Goal: Browse casually: Explore the website without a specific task or goal

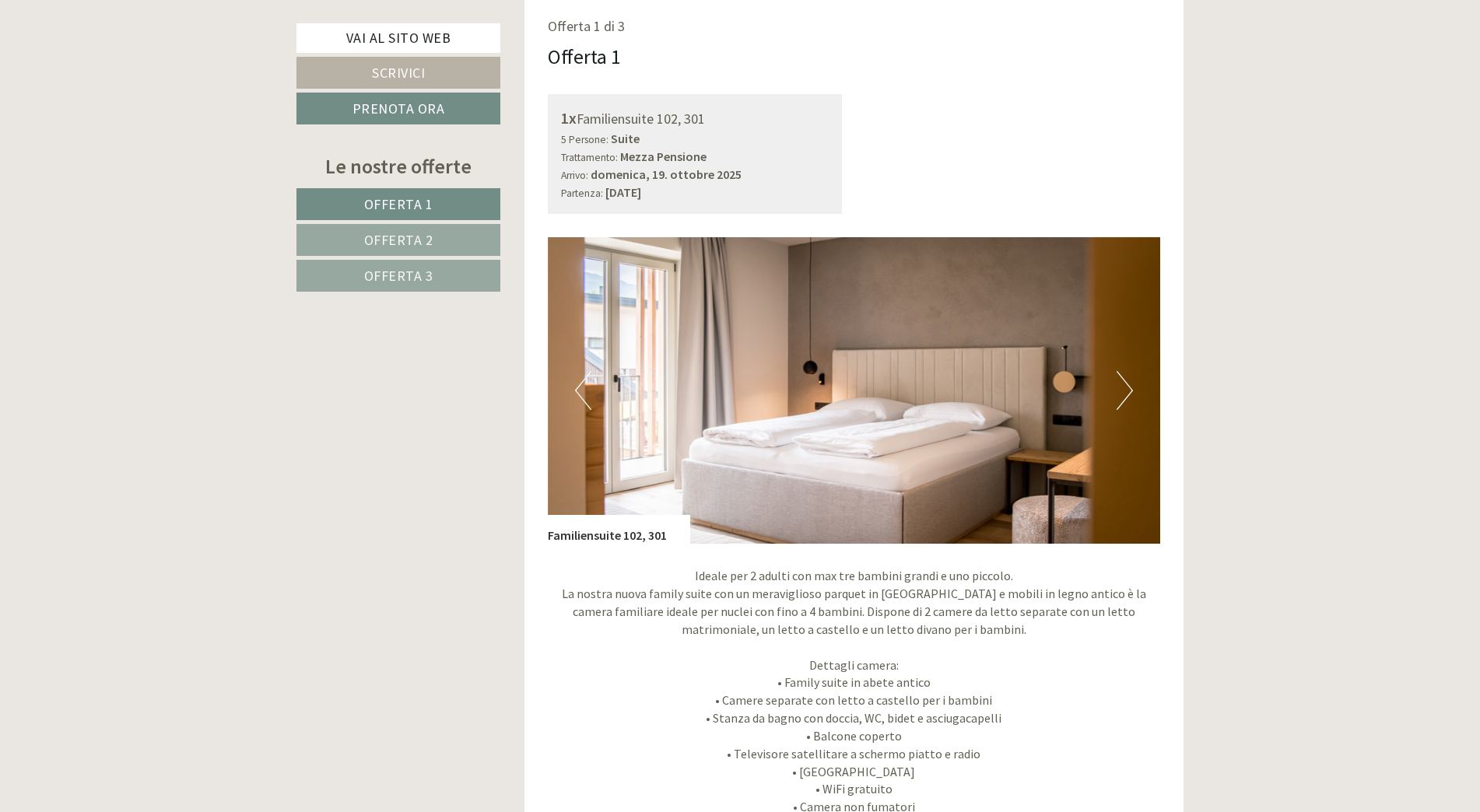
click at [1113, 388] on img at bounding box center [854, 390] width 613 height 306
click at [1120, 381] on button "Next" at bounding box center [1125, 390] width 16 height 39
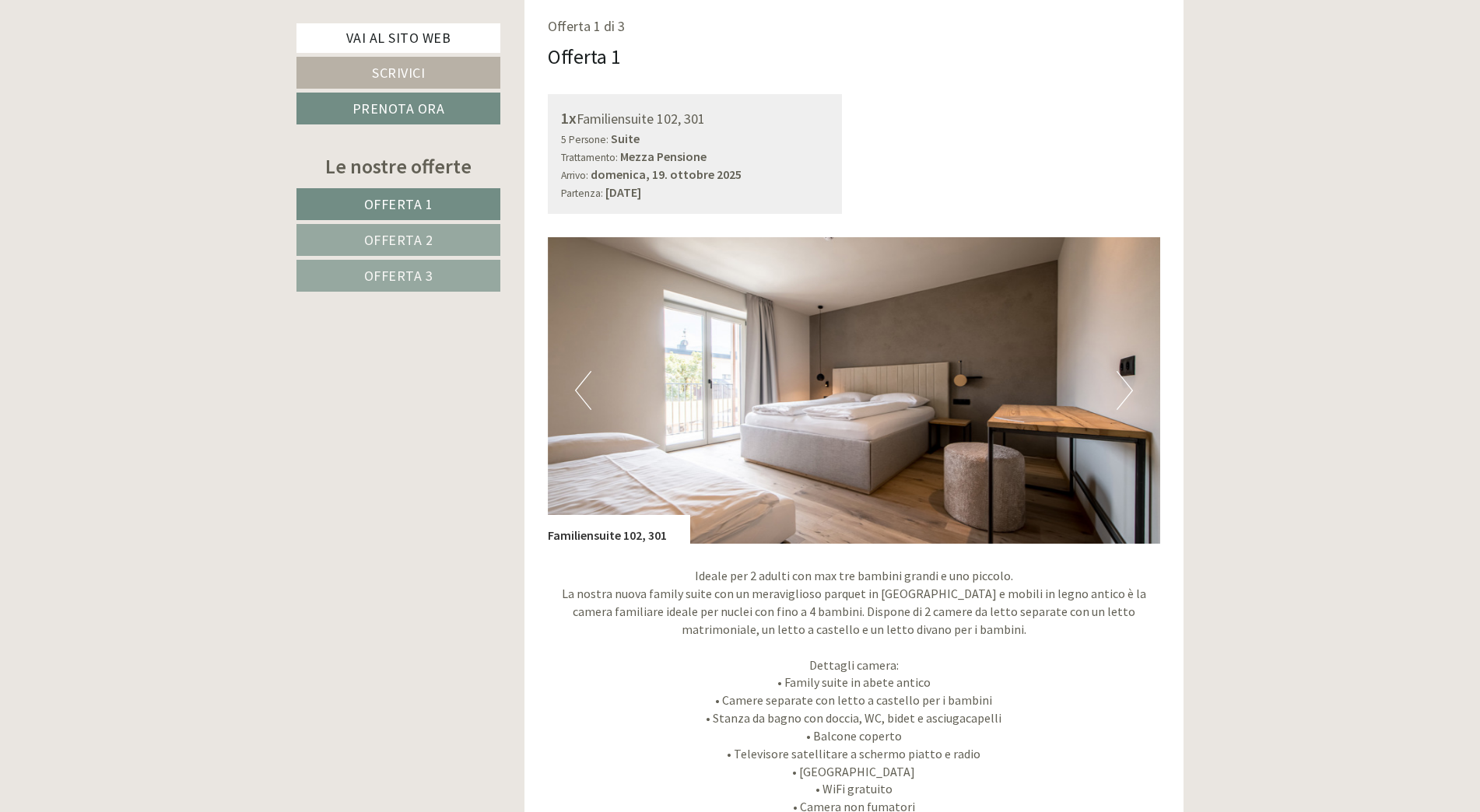
click at [1121, 380] on button "Next" at bounding box center [1125, 390] width 16 height 39
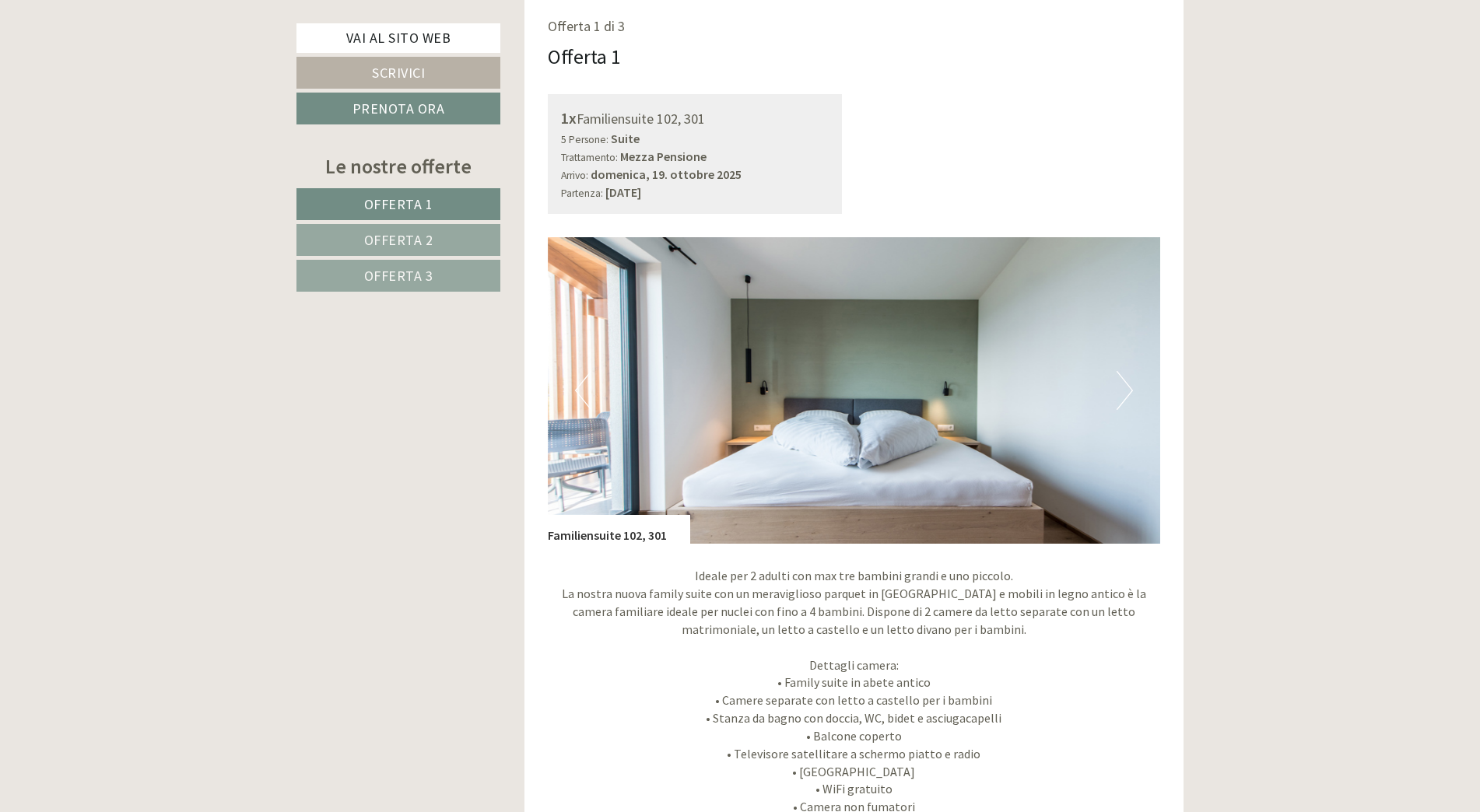
click at [1121, 380] on button "Next" at bounding box center [1125, 390] width 16 height 39
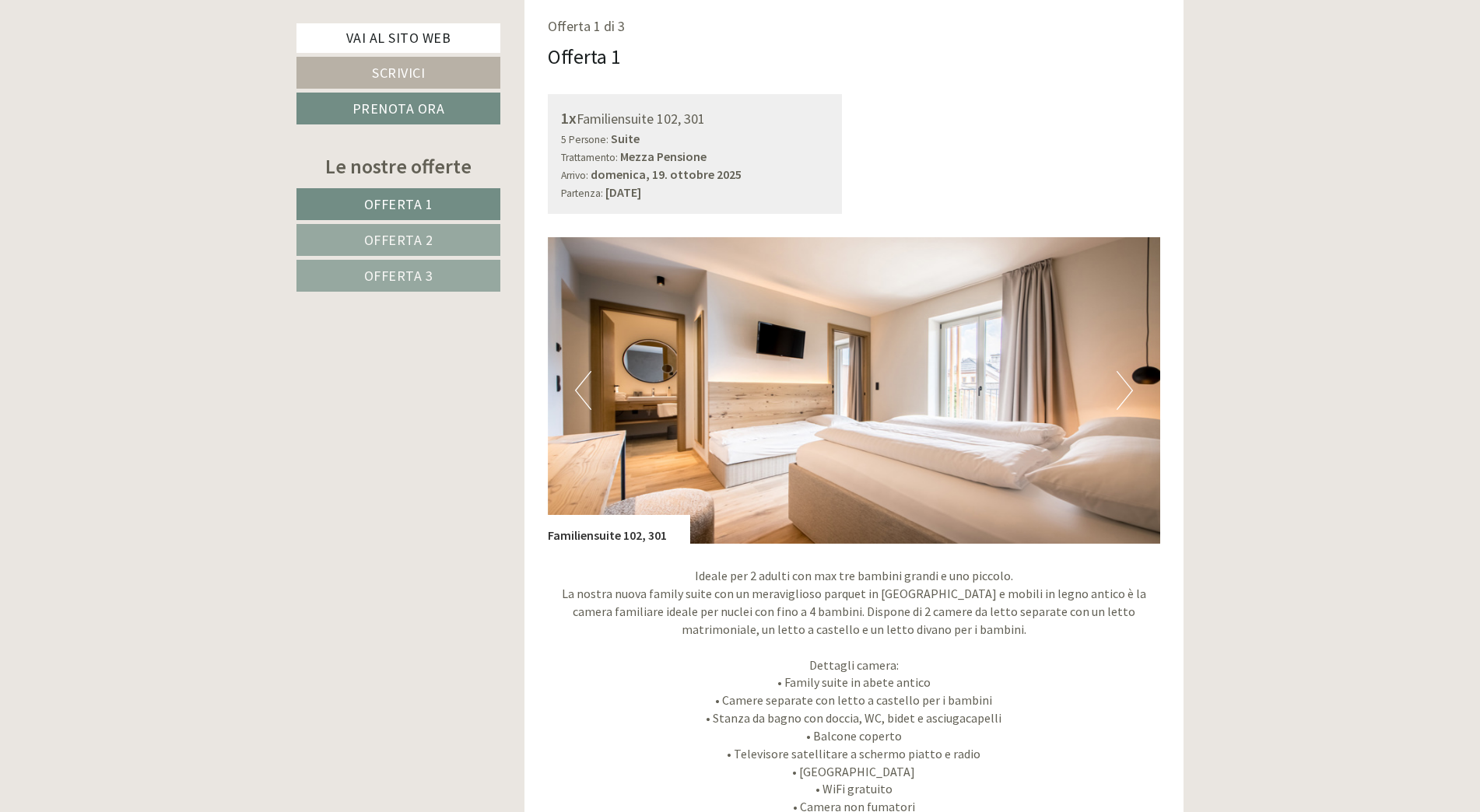
click at [1121, 380] on button "Next" at bounding box center [1125, 390] width 16 height 39
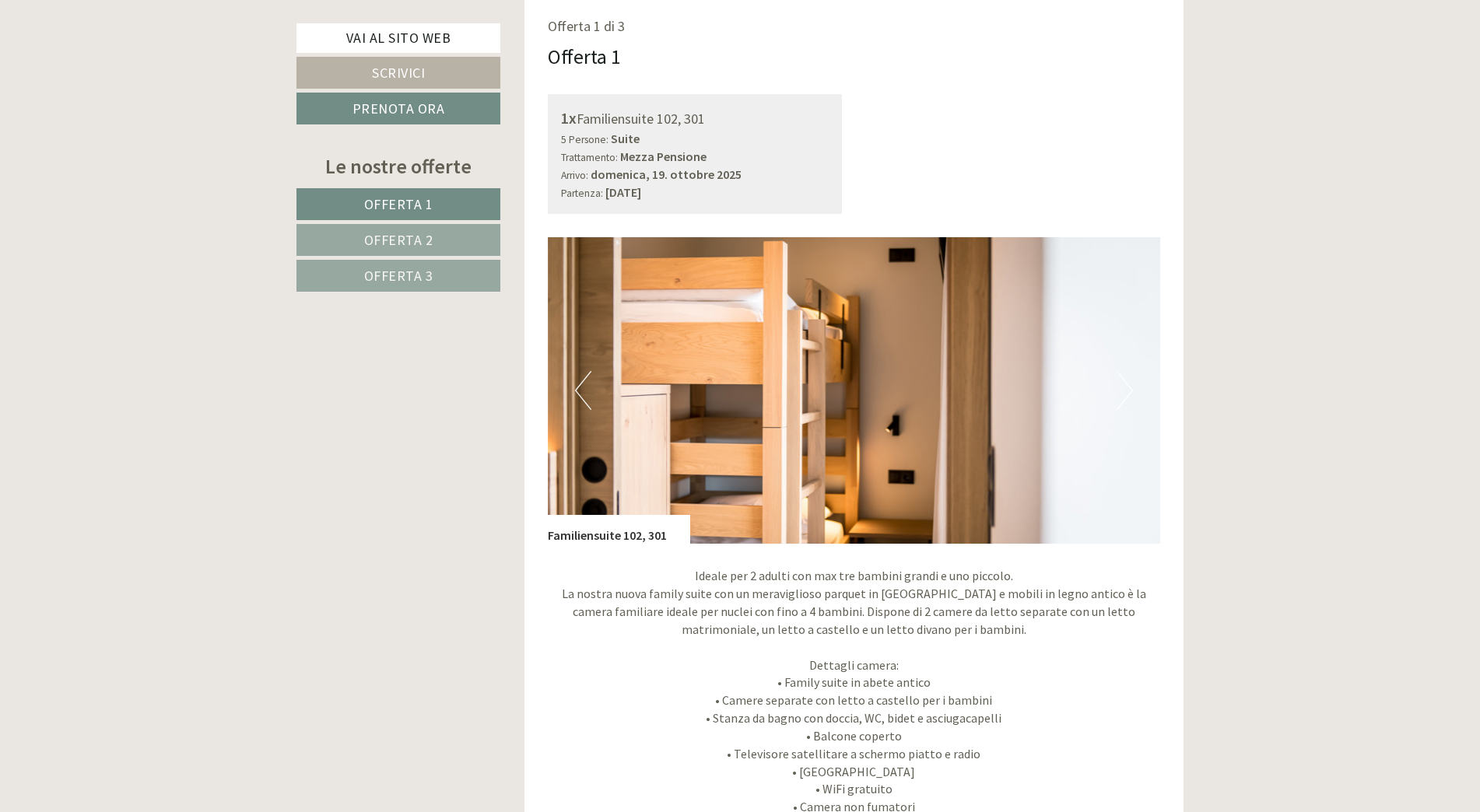
click at [1121, 380] on button "Next" at bounding box center [1125, 390] width 16 height 39
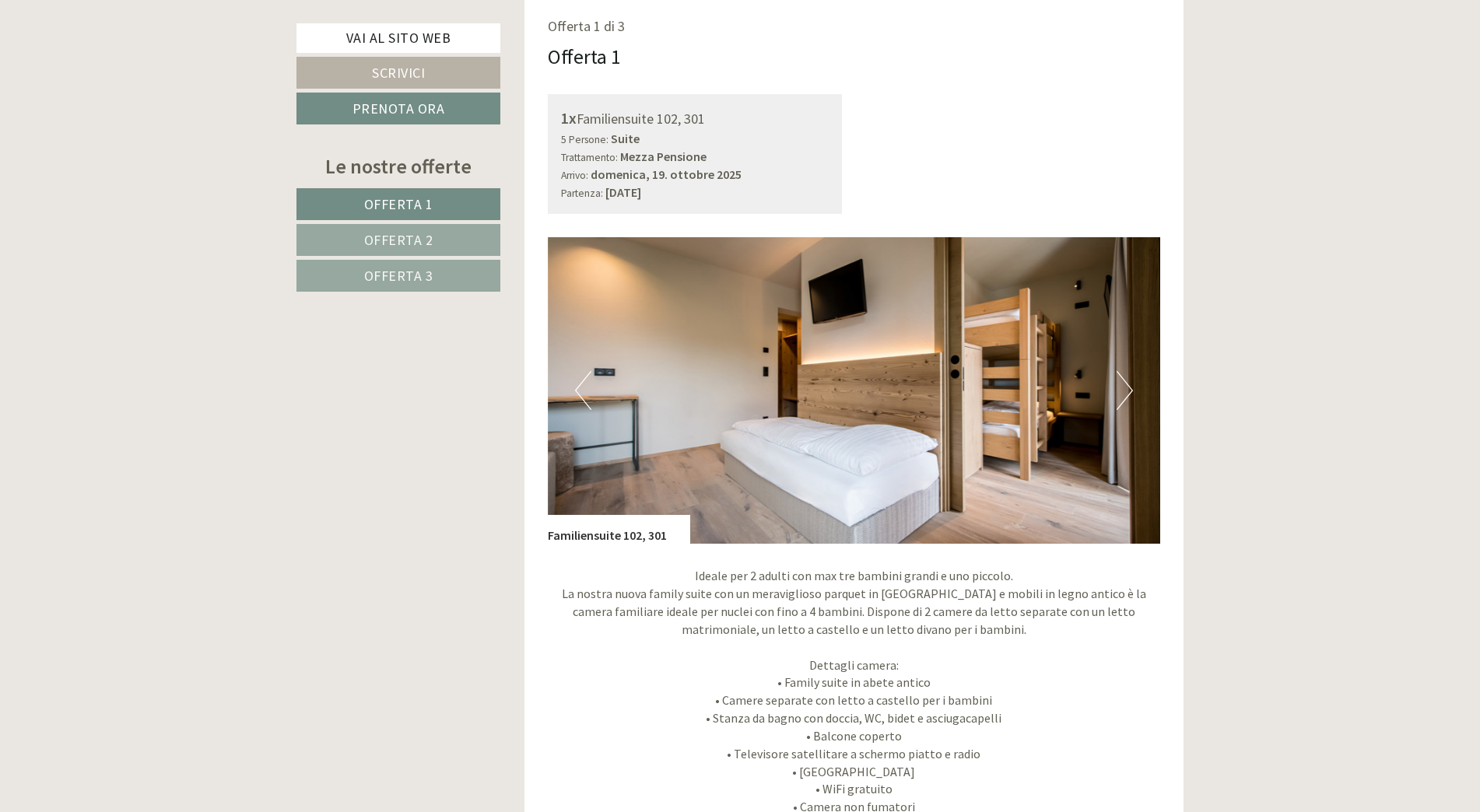
click at [1121, 380] on button "Next" at bounding box center [1125, 390] width 16 height 39
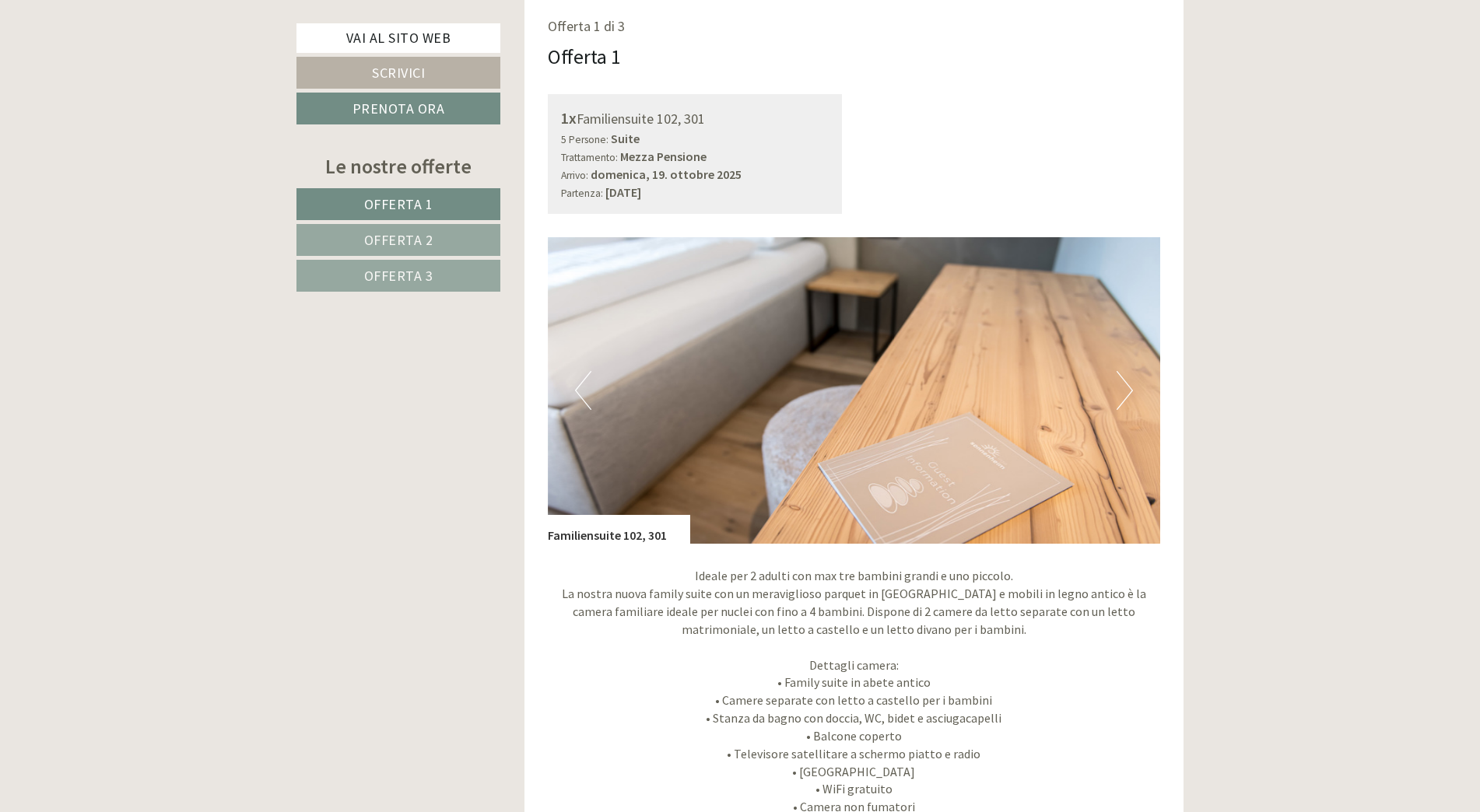
click at [1121, 380] on button "Next" at bounding box center [1125, 390] width 16 height 39
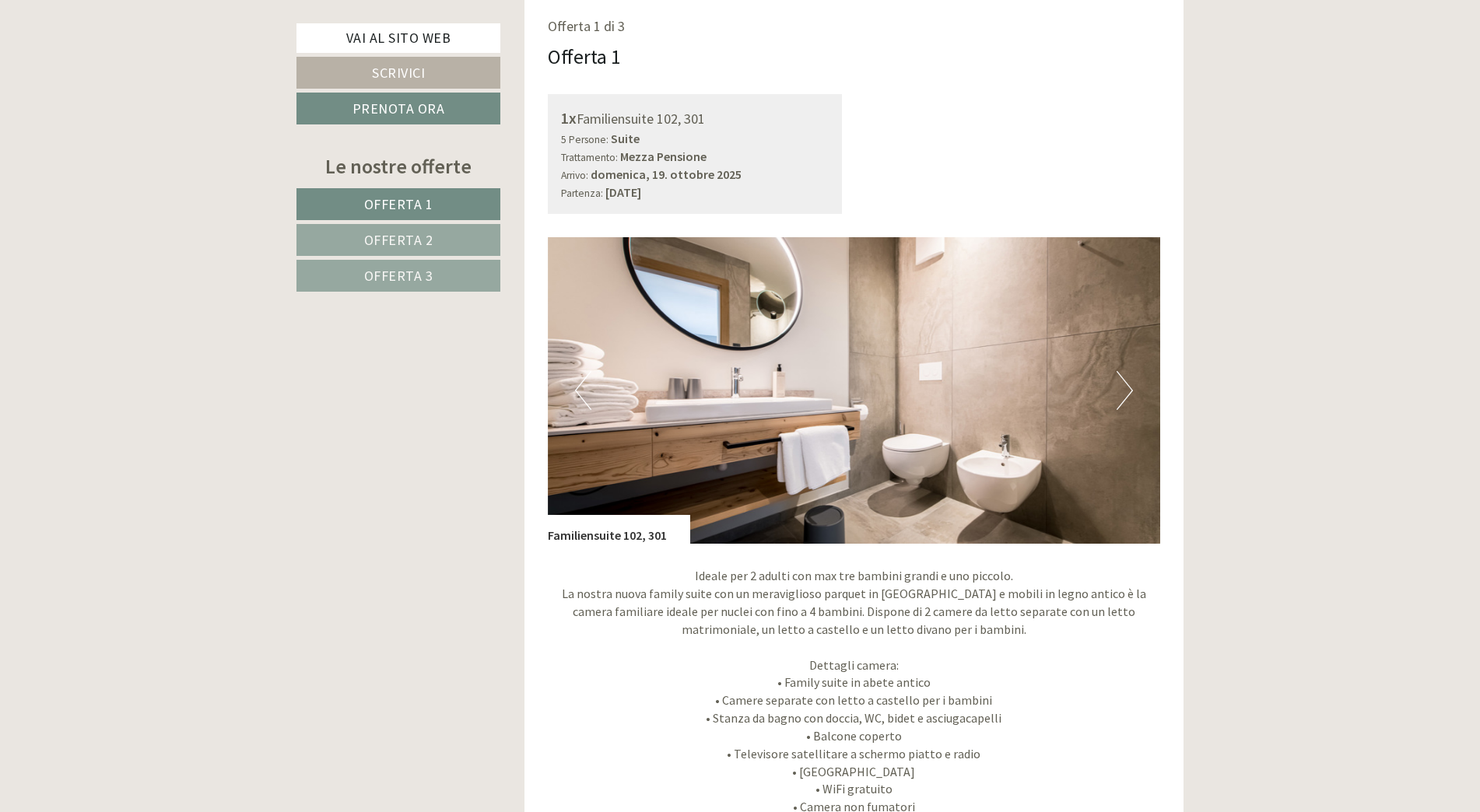
click at [1121, 380] on button "Next" at bounding box center [1125, 390] width 16 height 39
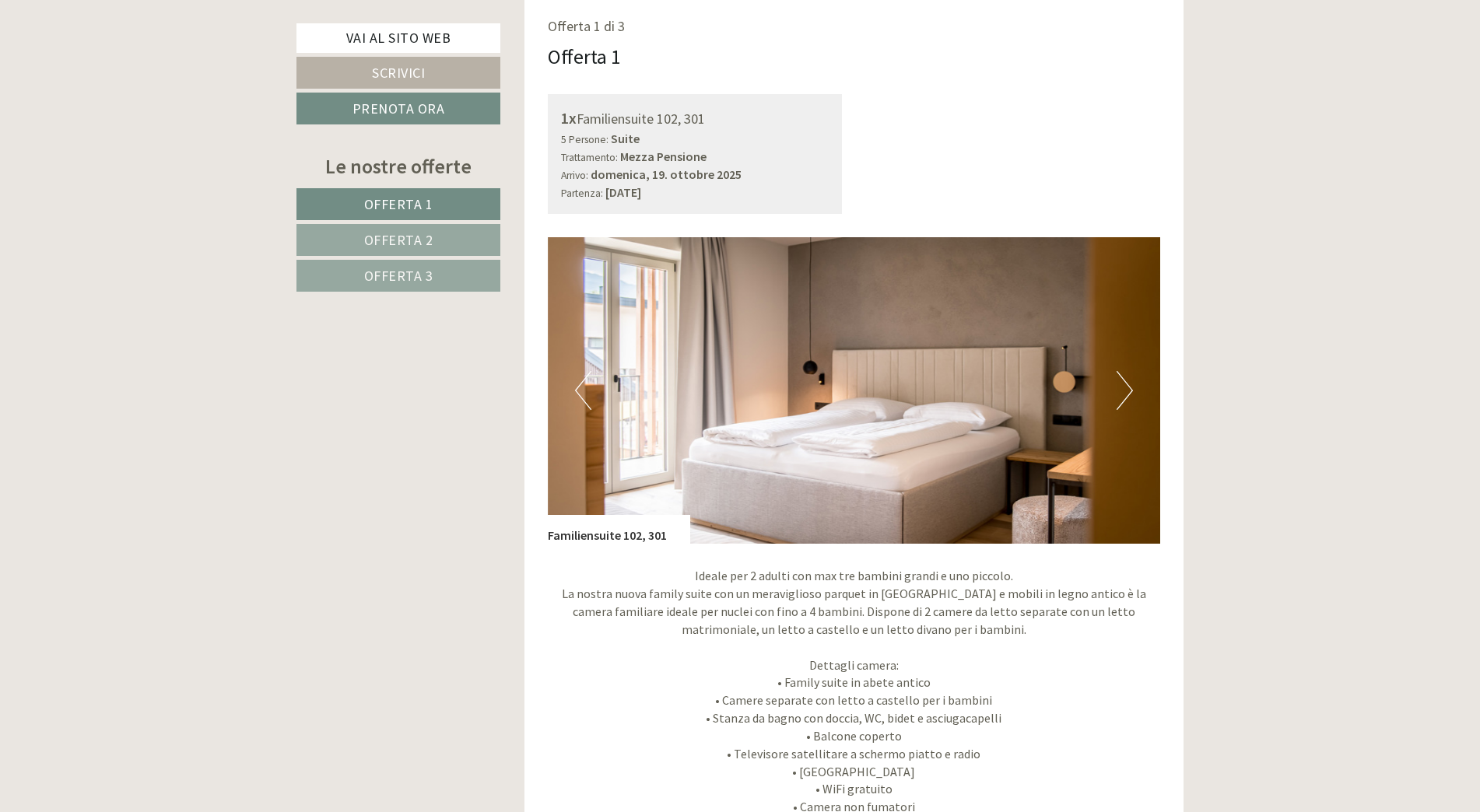
click at [1121, 380] on button "Next" at bounding box center [1125, 390] width 16 height 39
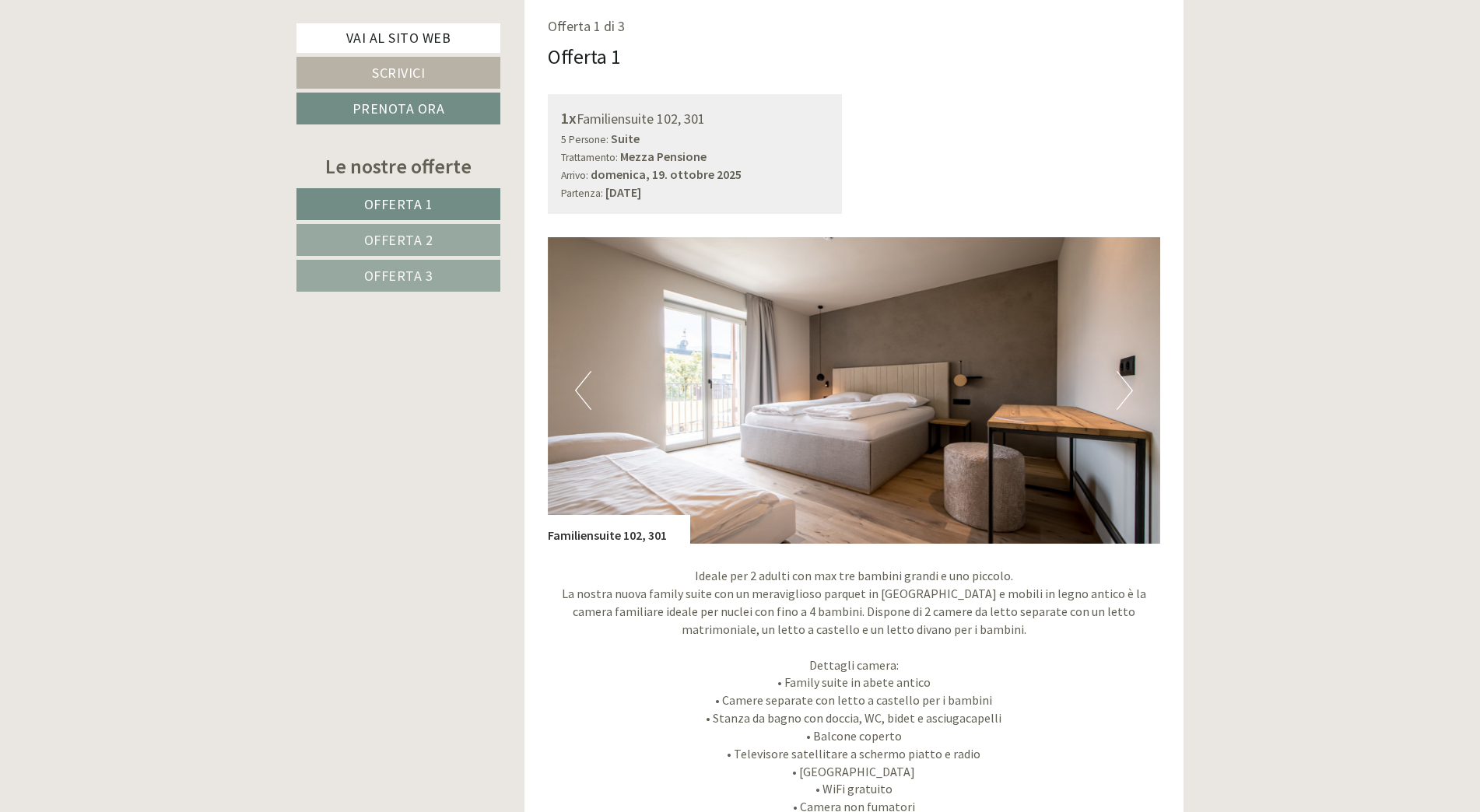
click at [1121, 380] on button "Next" at bounding box center [1125, 390] width 16 height 39
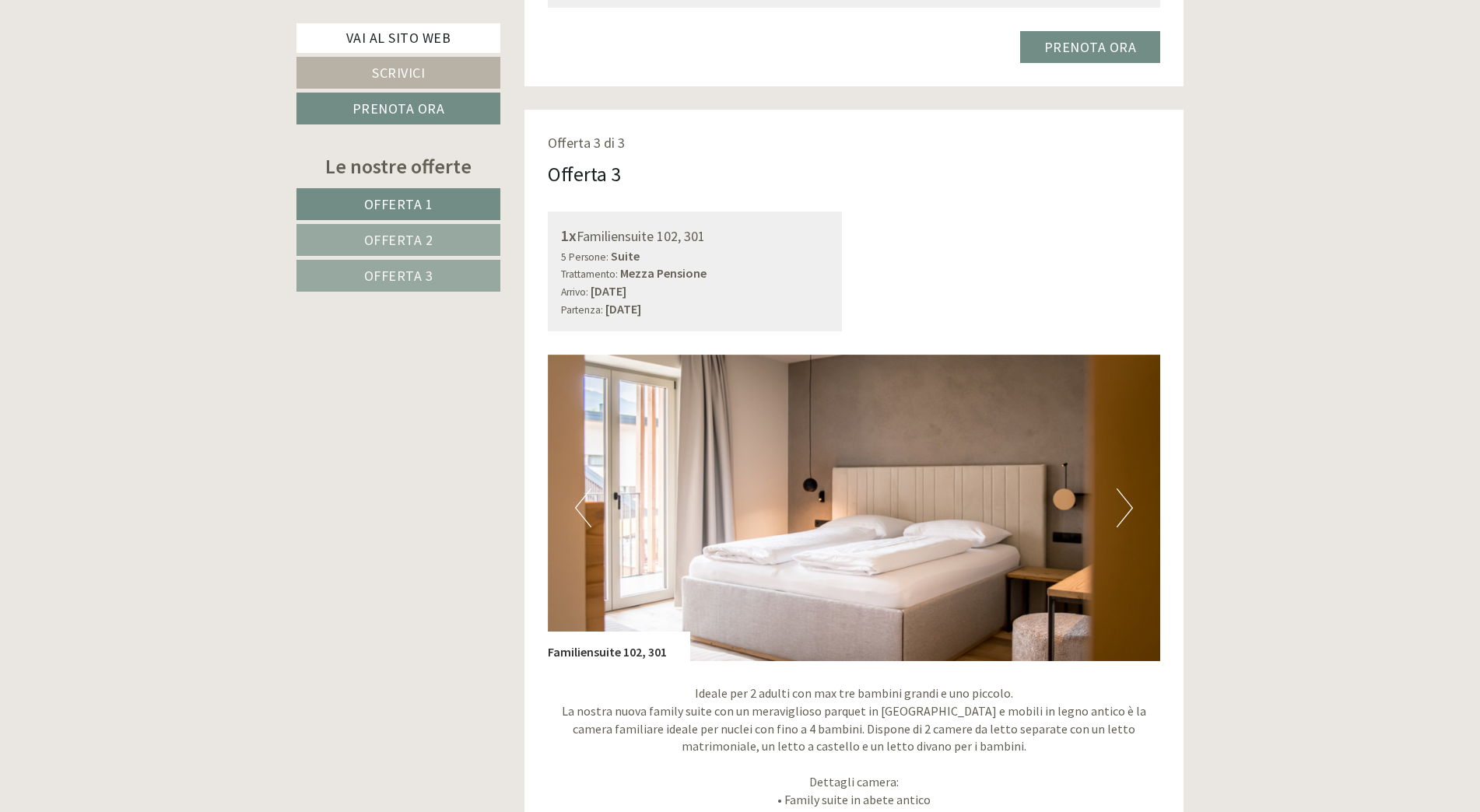
scroll to position [3500, 0]
